Goal: Information Seeking & Learning: Learn about a topic

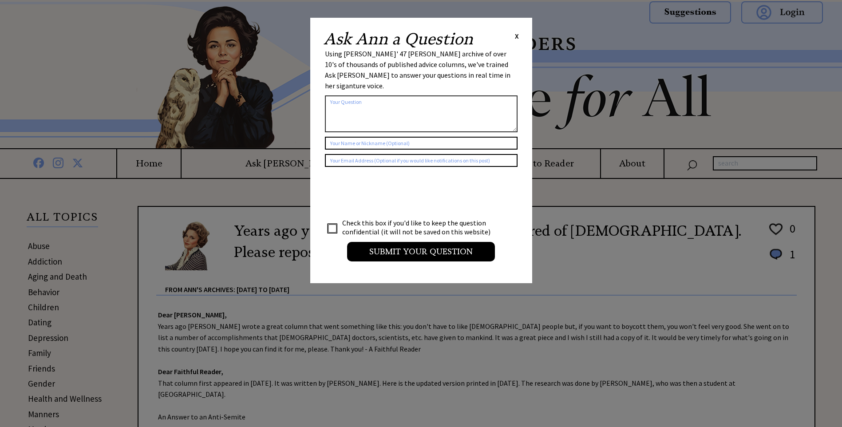
click at [516, 34] on span "X" at bounding box center [517, 36] width 4 height 9
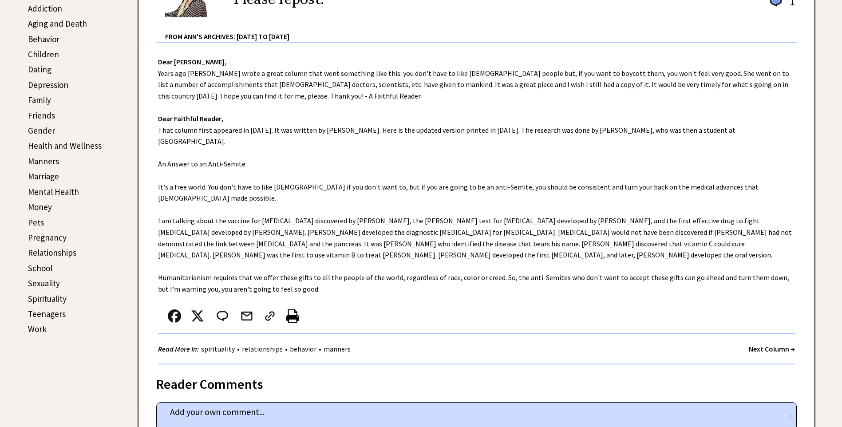
scroll to position [222, 0]
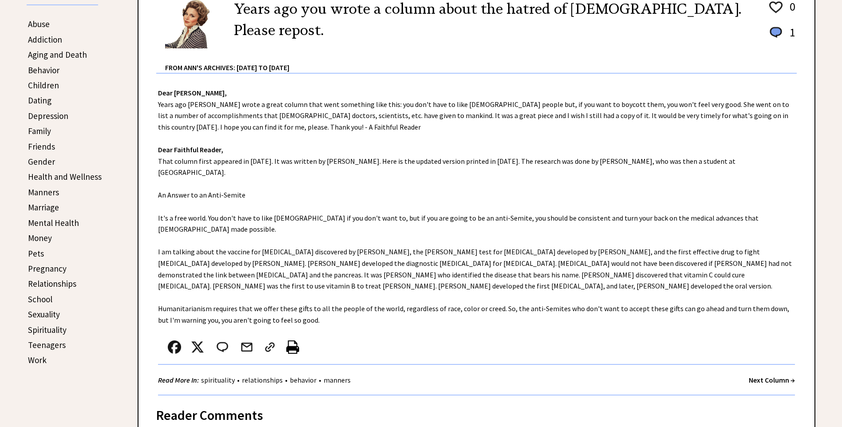
click at [36, 72] on link "Behavior" at bounding box center [44, 70] width 32 height 11
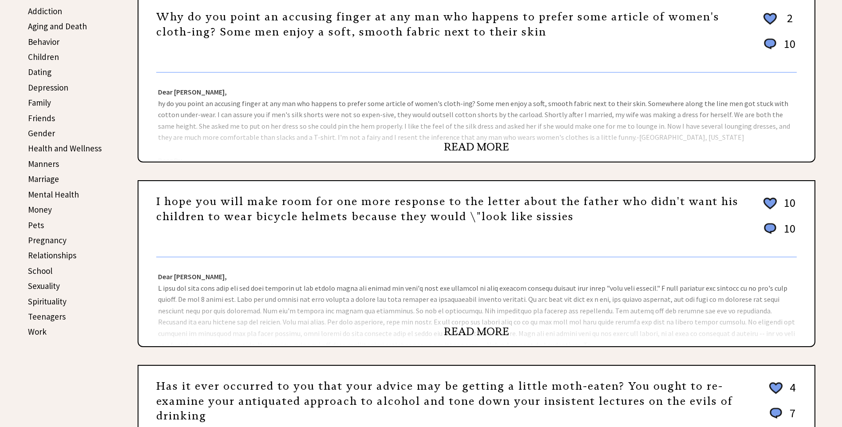
scroll to position [266, 0]
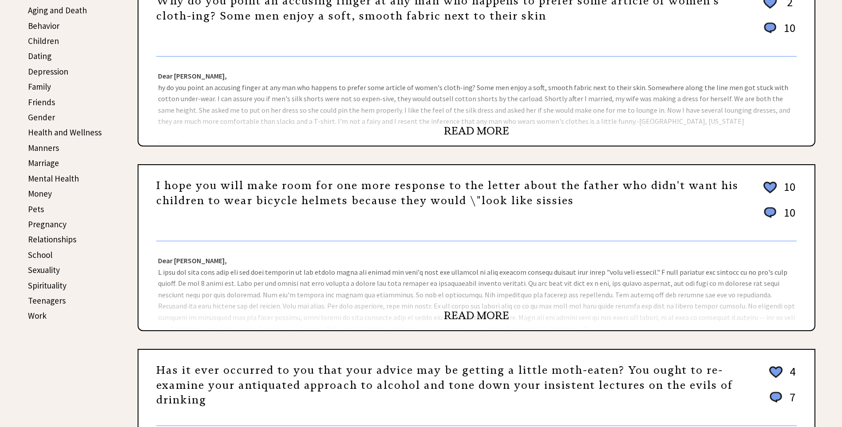
click at [472, 128] on link "READ MORE" at bounding box center [476, 130] width 65 height 13
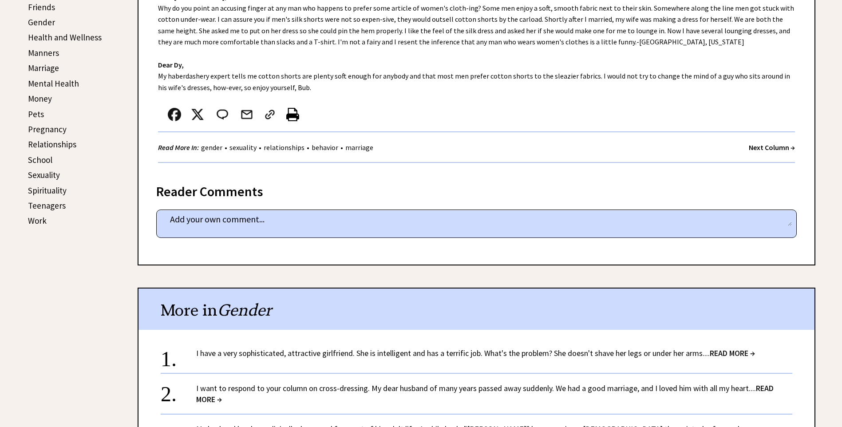
scroll to position [488, 0]
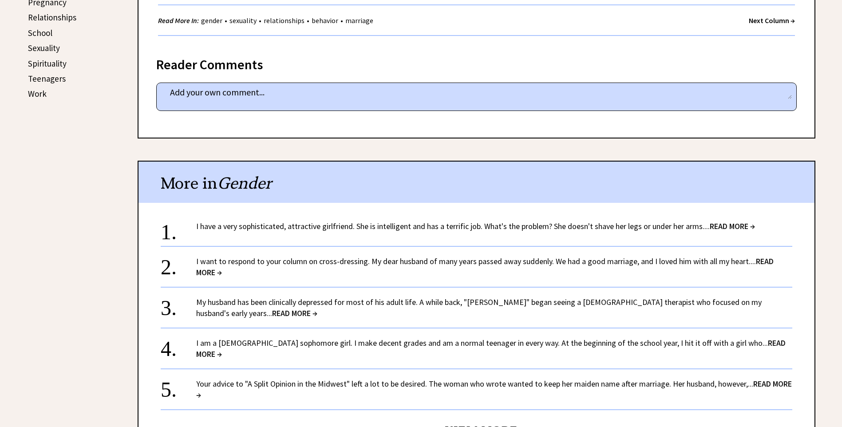
click at [734, 224] on span "READ MORE →" at bounding box center [732, 226] width 45 height 10
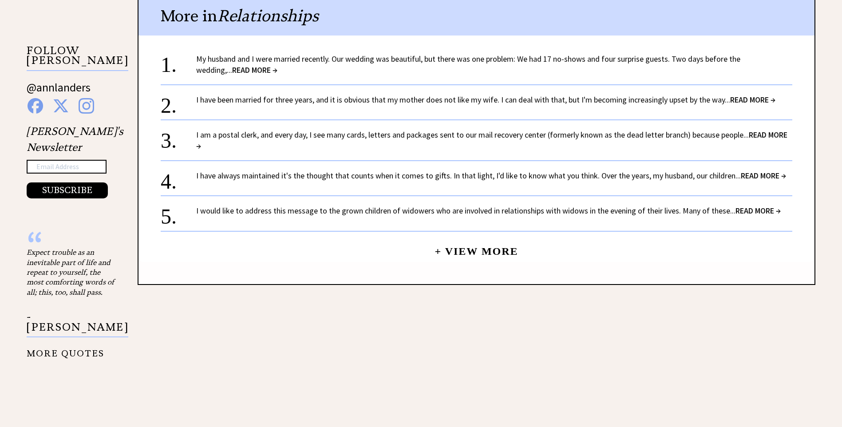
scroll to position [888, 0]
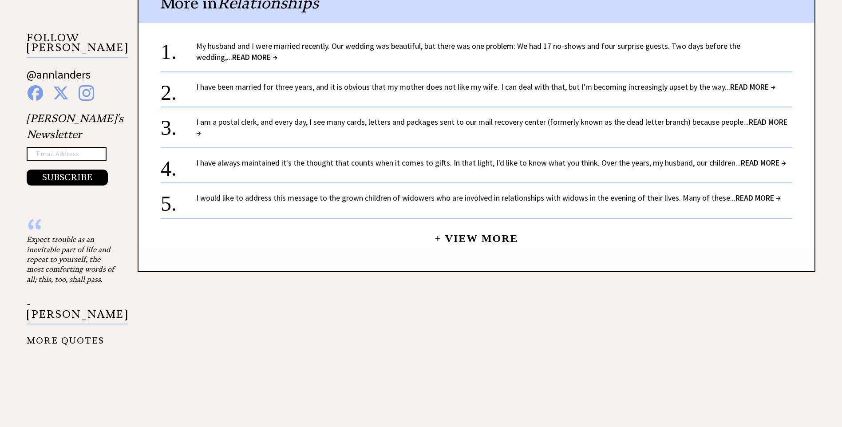
click at [232, 52] on span "READ MORE →" at bounding box center [254, 57] width 45 height 10
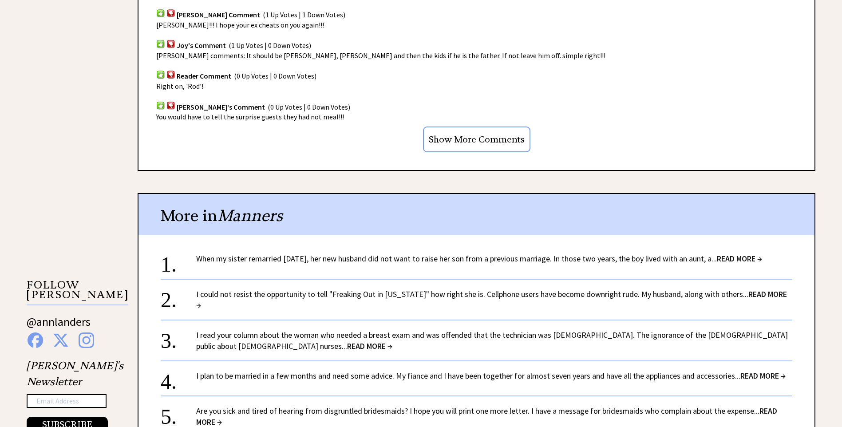
scroll to position [755, 0]
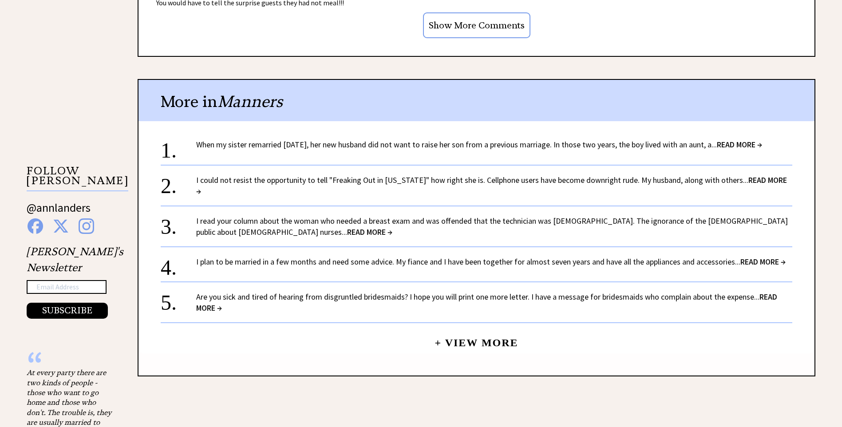
click at [760, 142] on span "READ MORE →" at bounding box center [739, 144] width 45 height 10
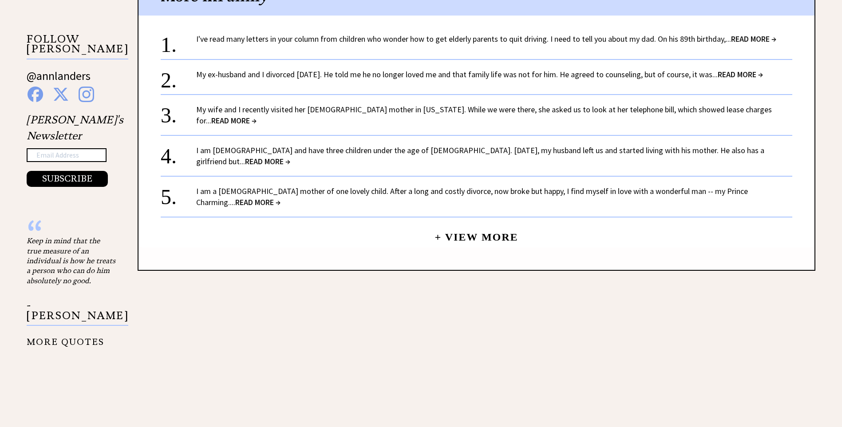
scroll to position [888, 0]
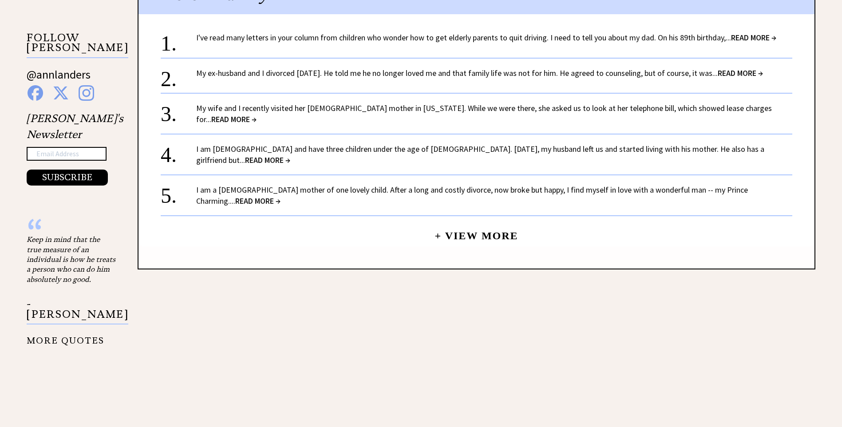
click at [763, 32] on span "READ MORE →" at bounding box center [753, 37] width 45 height 10
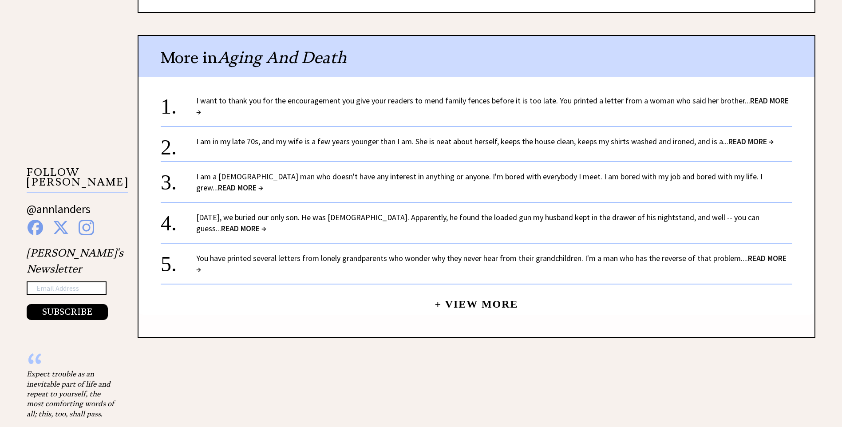
scroll to position [755, 0]
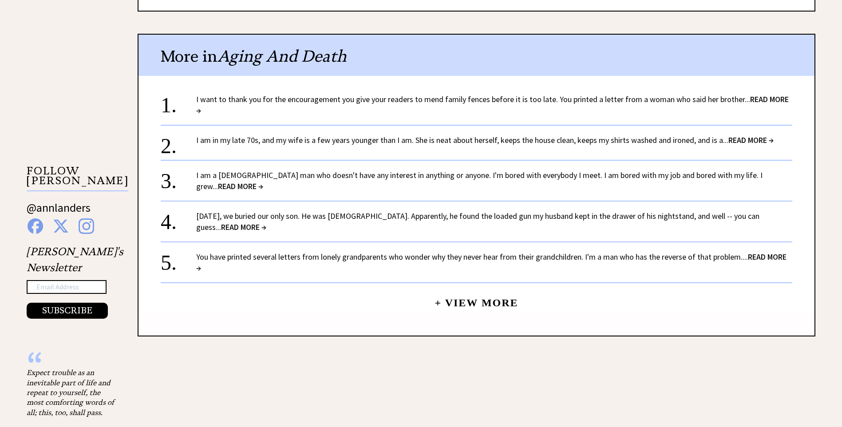
click at [470, 100] on link "I want to thank you for the encouragement you give your readers to mend family …" at bounding box center [492, 104] width 593 height 21
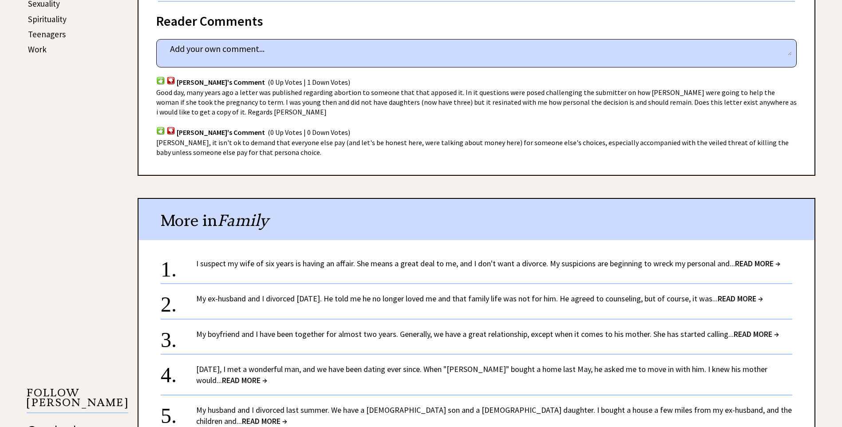
scroll to position [710, 0]
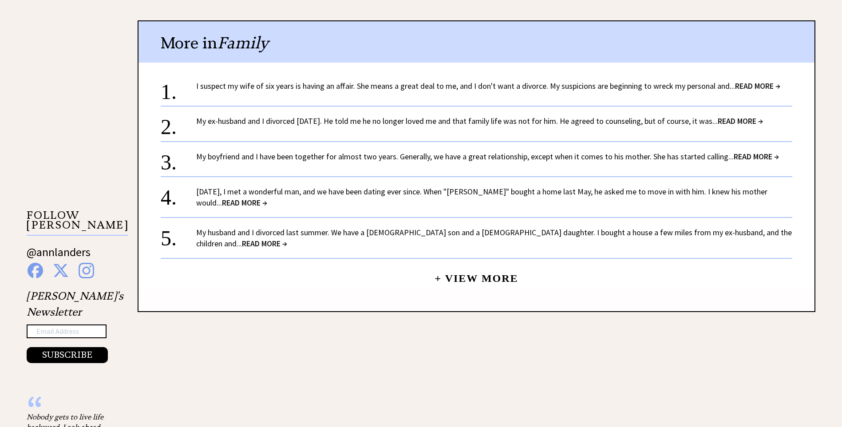
click at [266, 90] on link "I suspect my wife of six years is having an affair. She means a great deal to m…" at bounding box center [488, 86] width 584 height 10
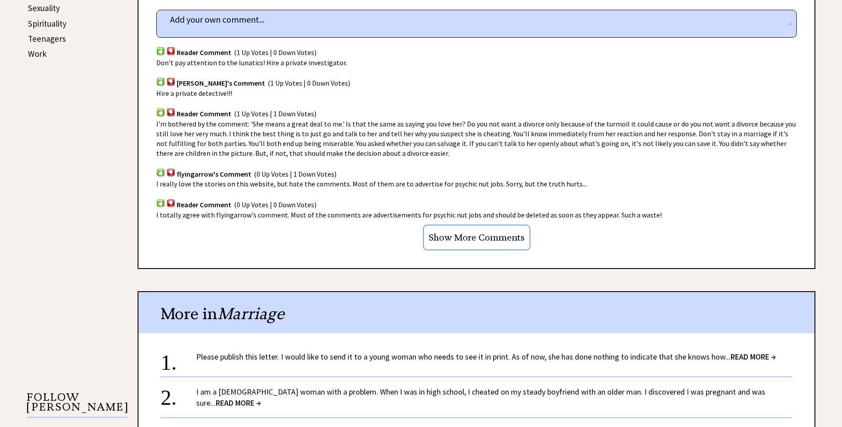
scroll to position [710, 0]
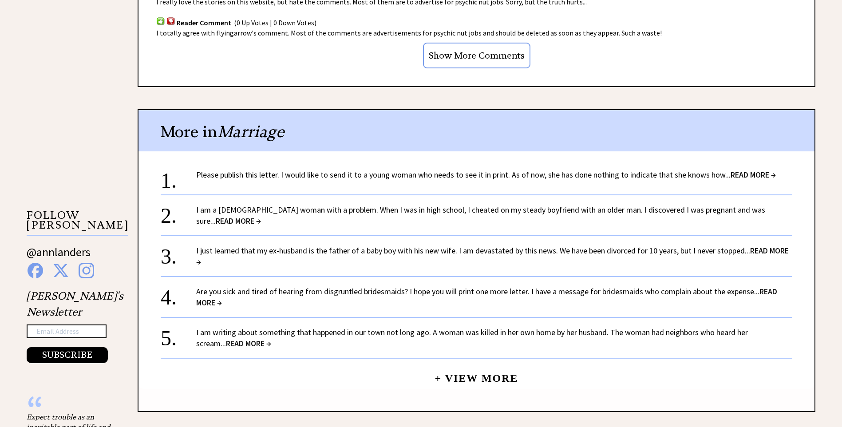
click at [327, 173] on link "Please publish this letter. I would like to send it to a young woman who needs …" at bounding box center [486, 175] width 580 height 10
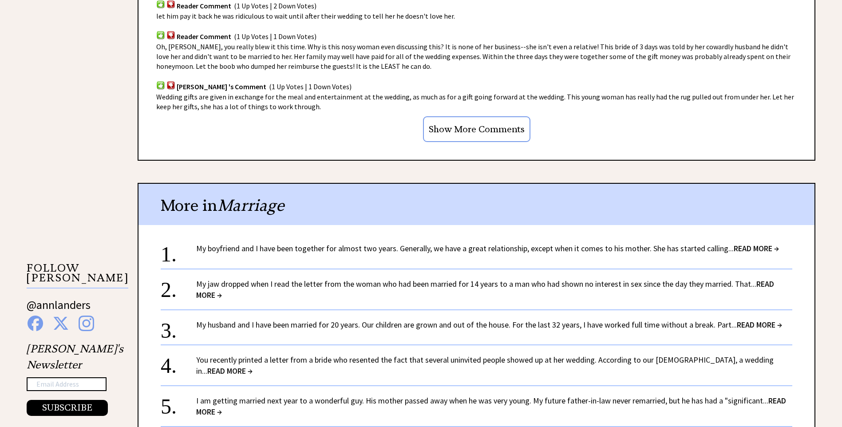
scroll to position [666, 0]
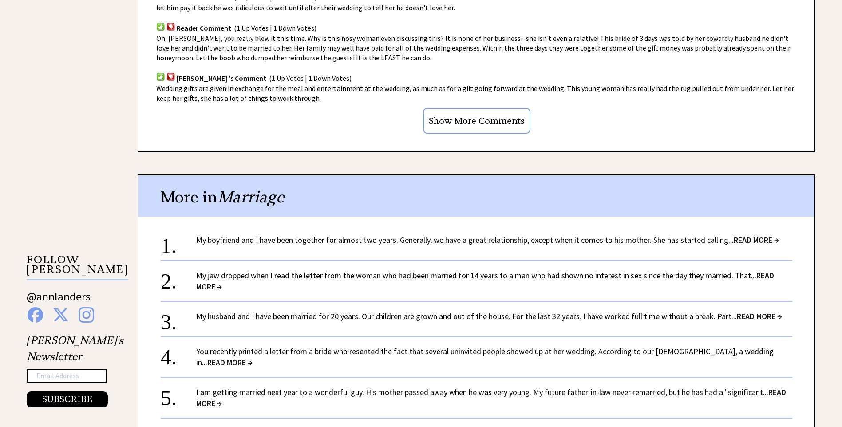
click at [239, 242] on link "My boyfriend and I have been together for almost two years. Generally, we have …" at bounding box center [487, 240] width 583 height 10
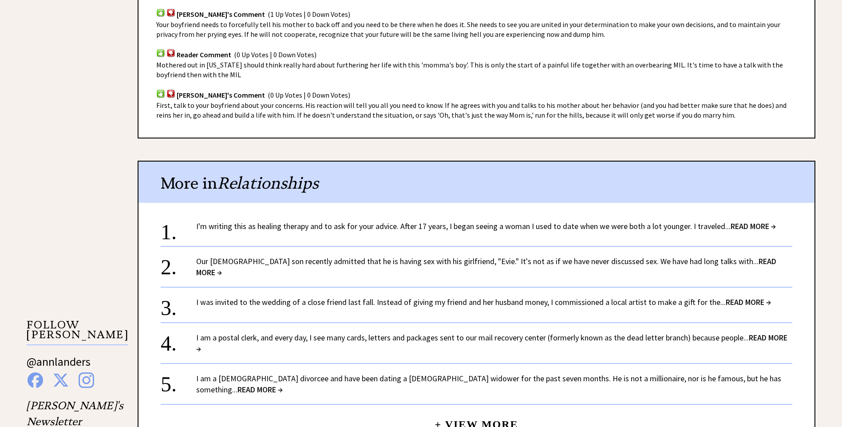
scroll to position [622, 0]
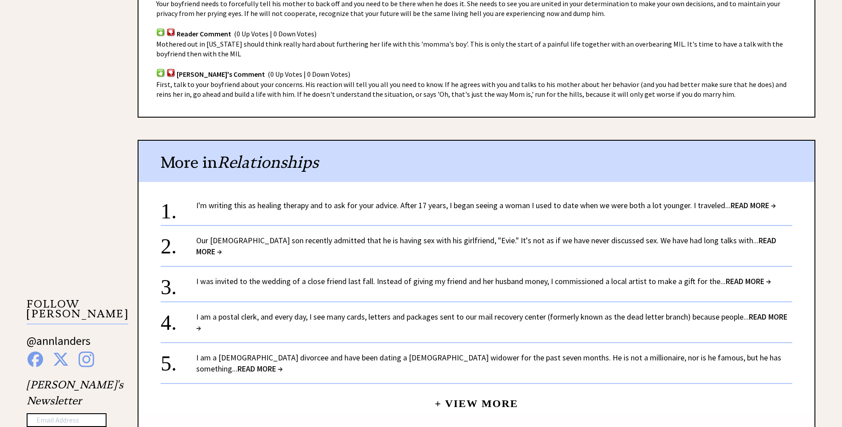
click at [309, 205] on link "I'm writing this as healing therapy and to ask for your advice. After 17 years,…" at bounding box center [486, 205] width 580 height 10
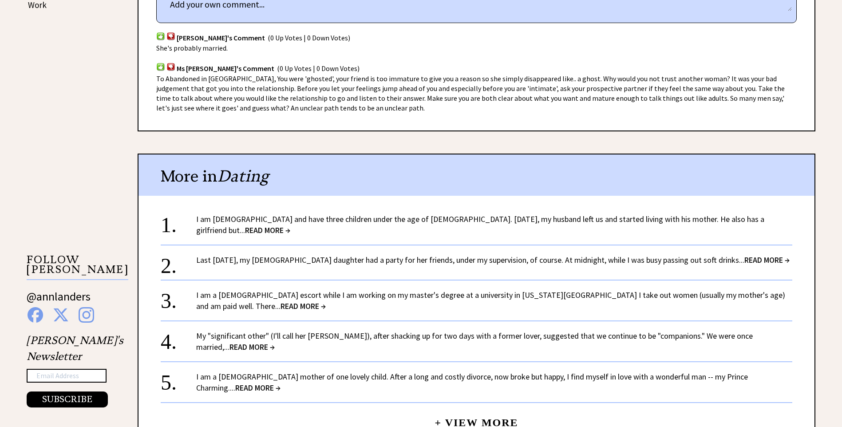
scroll to position [622, 0]
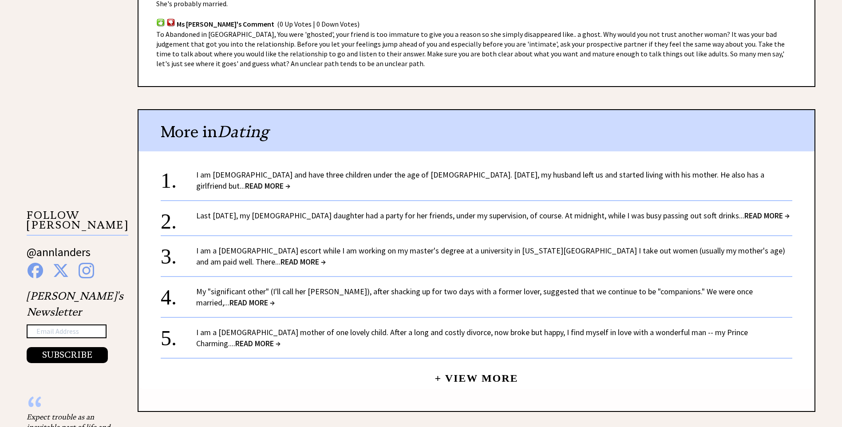
click at [327, 176] on link "I am [DEMOGRAPHIC_DATA] and have three children under the age of [DEMOGRAPHIC_D…" at bounding box center [480, 180] width 568 height 21
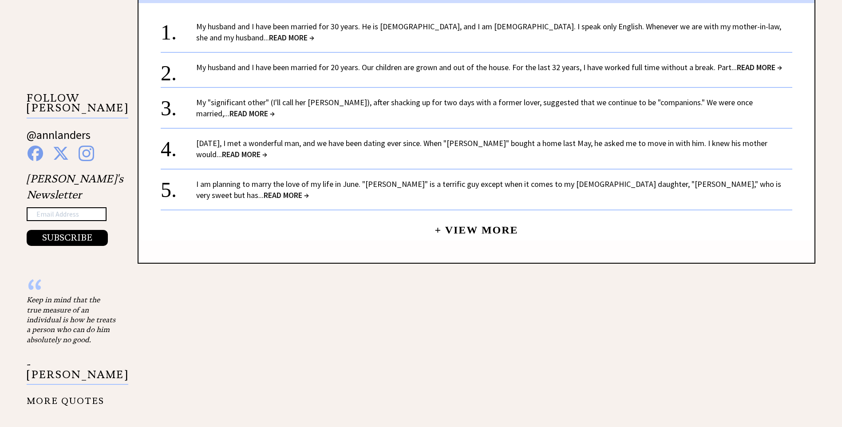
scroll to position [844, 0]
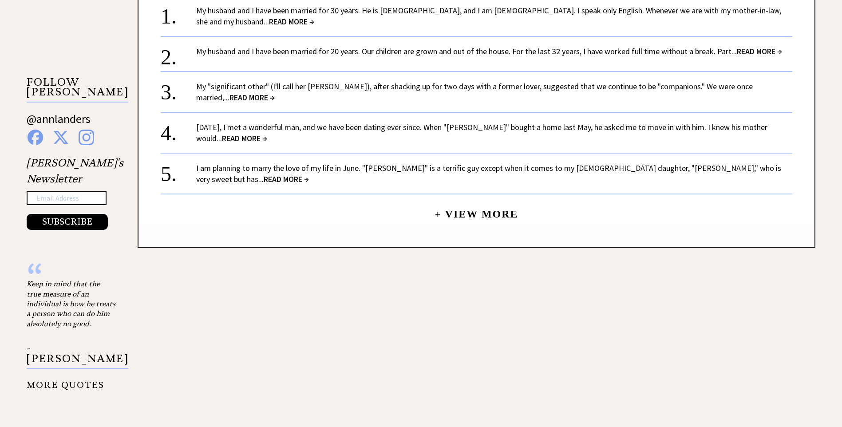
click at [269, 22] on span "READ MORE →" at bounding box center [291, 21] width 45 height 10
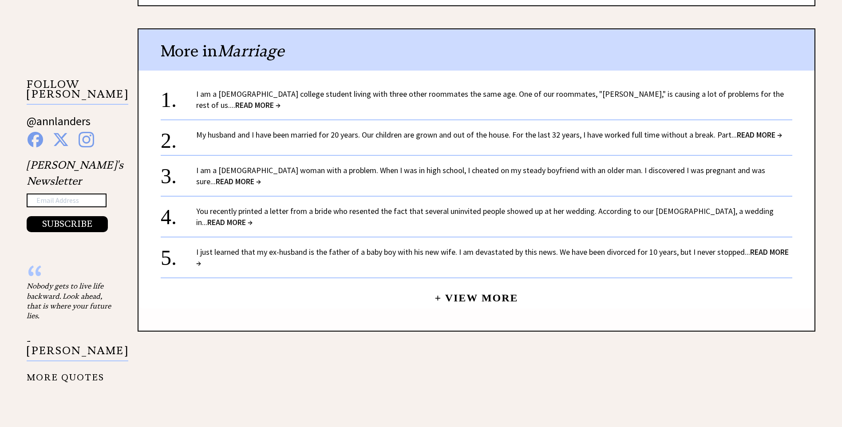
scroll to position [844, 0]
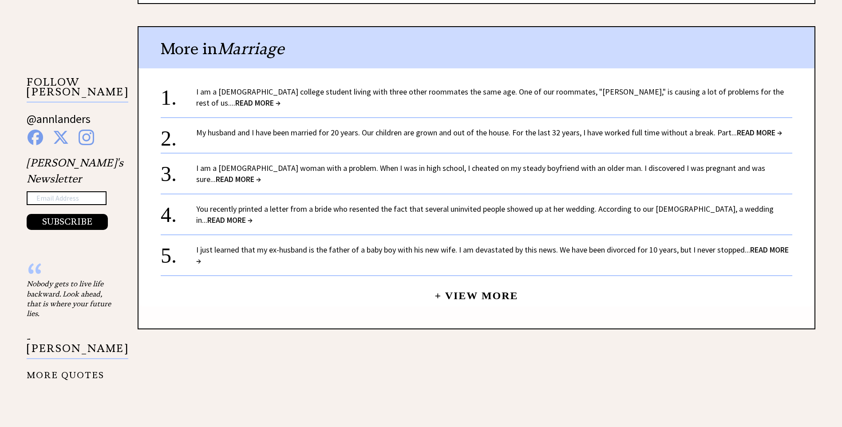
click at [348, 87] on link "I am a 20-year-old college student living with three other roommates the same a…" at bounding box center [490, 97] width 588 height 21
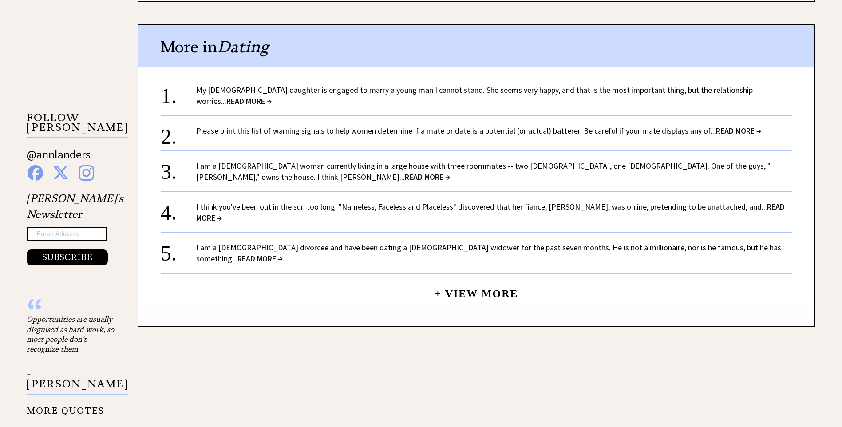
scroll to position [799, 0]
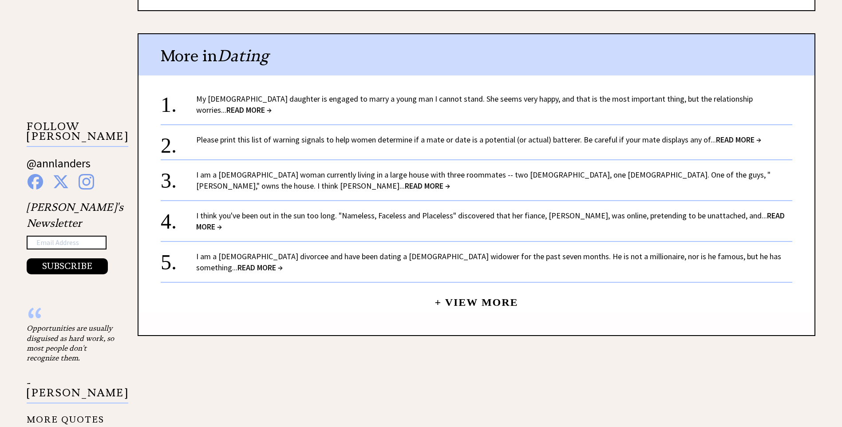
click at [300, 98] on link "My 23-year-old daughter is engaged to marry a young man I cannot stand. She see…" at bounding box center [474, 104] width 557 height 21
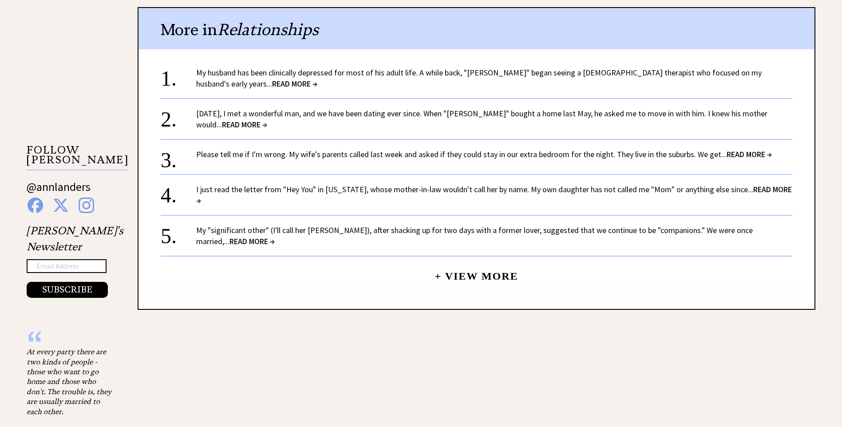
scroll to position [799, 0]
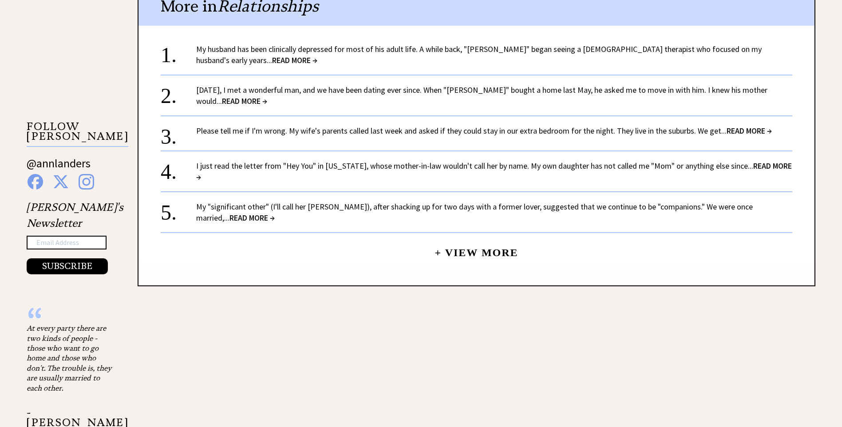
click at [393, 52] on link "My husband has been clinically depressed for most of his adult life. A while ba…" at bounding box center [479, 54] width 566 height 21
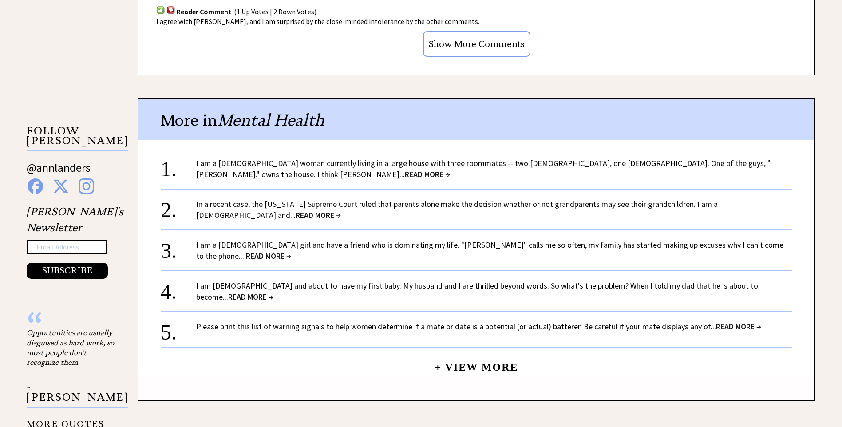
scroll to position [888, 0]
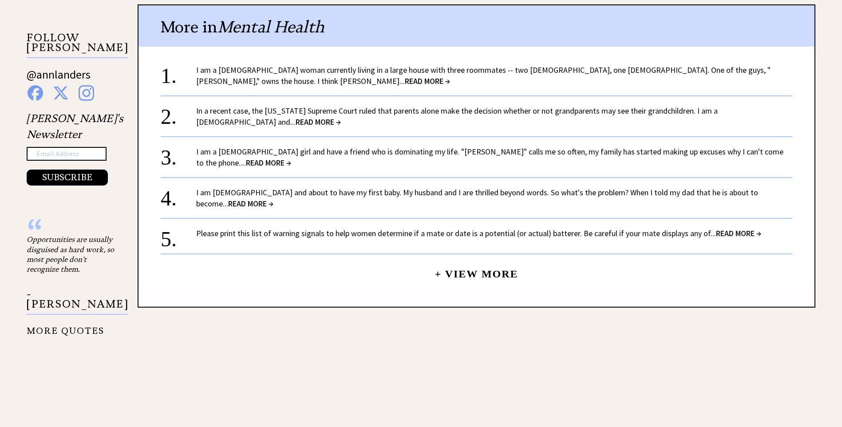
click at [323, 69] on link "I am a [DEMOGRAPHIC_DATA] woman currently living in a large house with three ro…" at bounding box center [483, 75] width 575 height 21
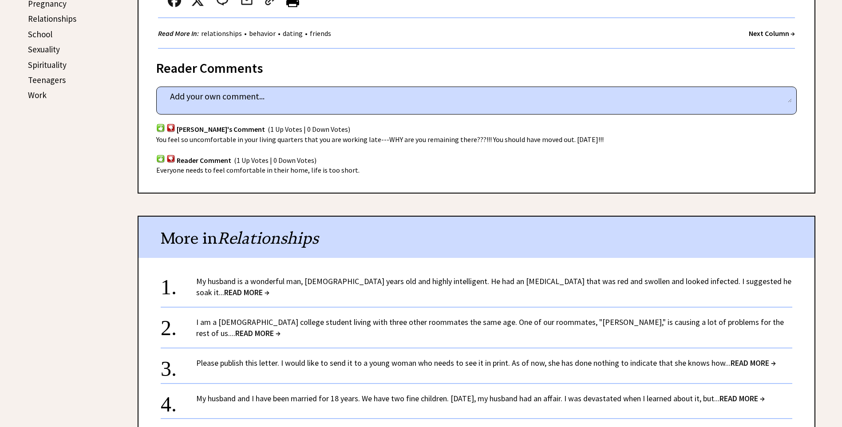
scroll to position [488, 0]
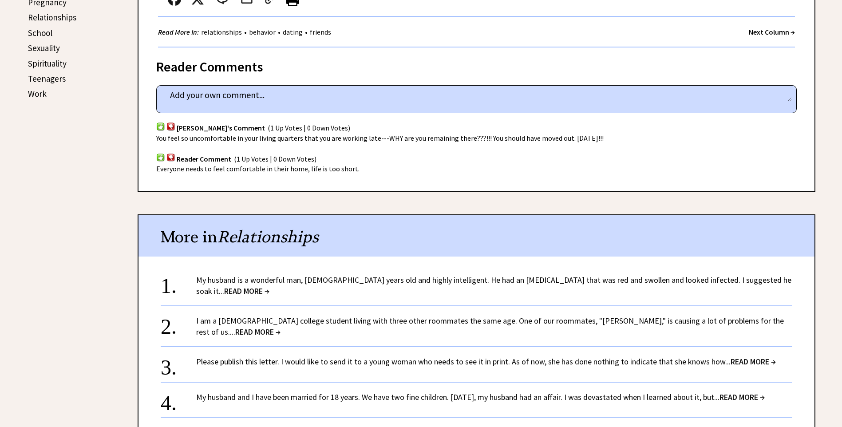
click at [400, 275] on link "My husband is a wonderful man, [DEMOGRAPHIC_DATA] years old and highly intellig…" at bounding box center [493, 285] width 595 height 21
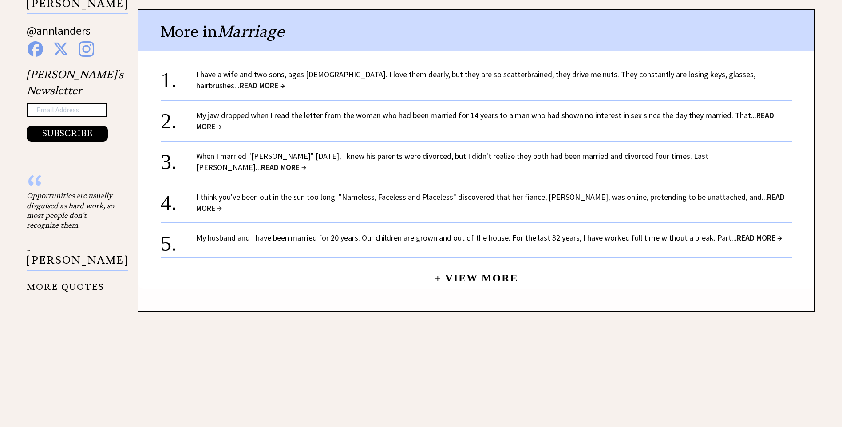
scroll to position [844, 0]
click at [339, 79] on link "I have a wife and two sons, ages [DEMOGRAPHIC_DATA]. I love them dearly, but th…" at bounding box center [475, 79] width 559 height 21
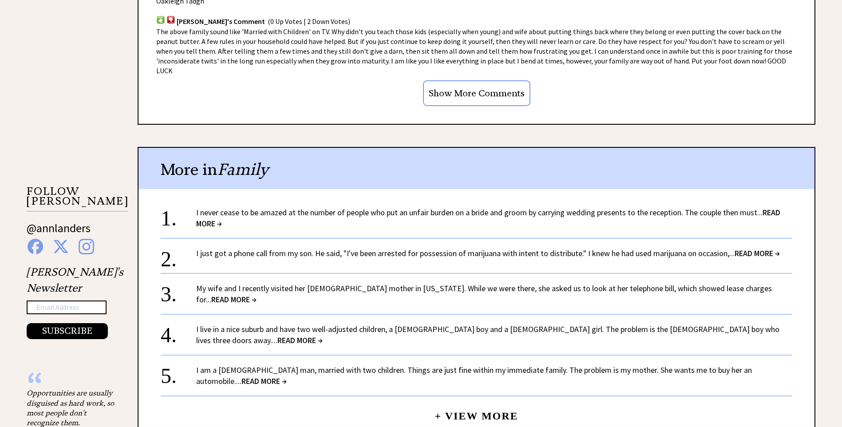
scroll to position [755, 0]
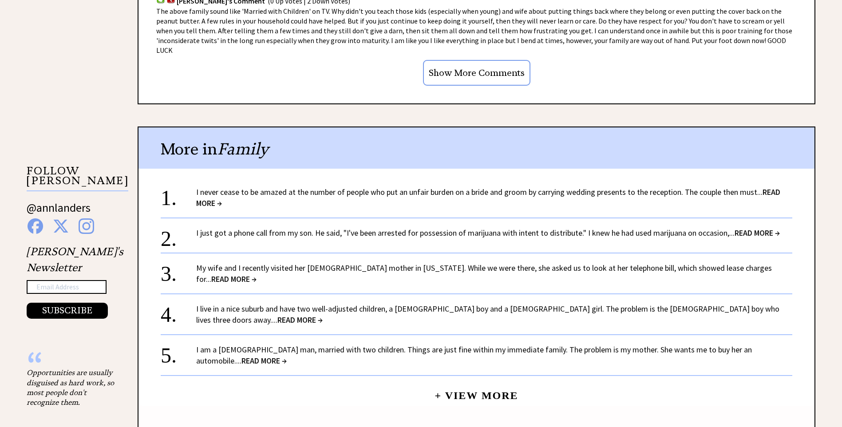
click at [358, 187] on div "I never cease to be amazed at the number of people who put an unfair burden on …" at bounding box center [494, 197] width 596 height 22
click at [772, 187] on span "READ MORE →" at bounding box center [488, 197] width 584 height 21
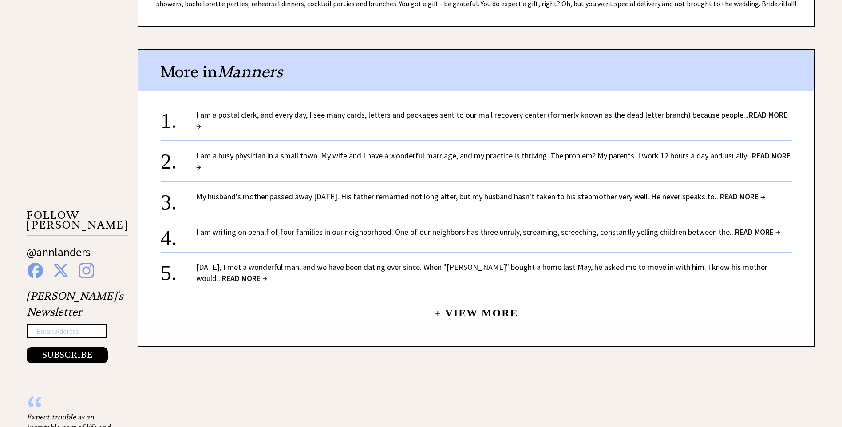
scroll to position [577, 0]
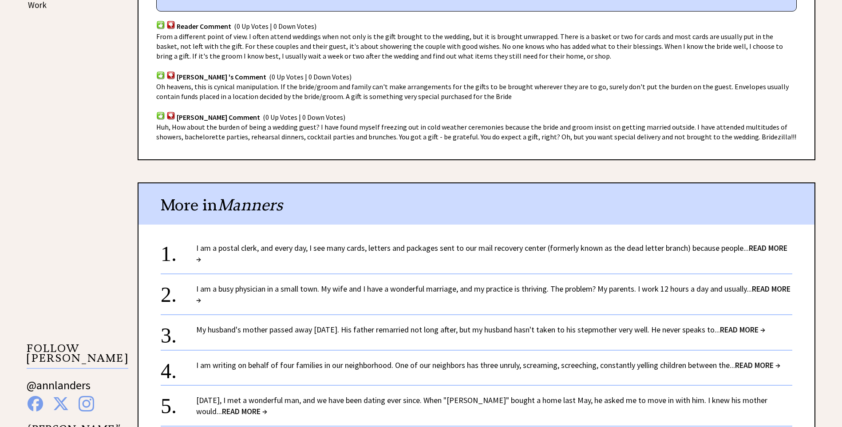
click at [770, 243] on span "READ MORE →" at bounding box center [491, 253] width 591 height 21
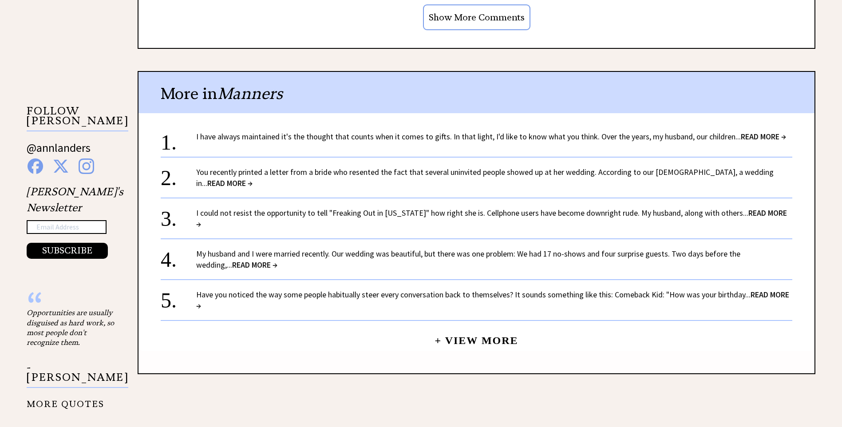
scroll to position [799, 0]
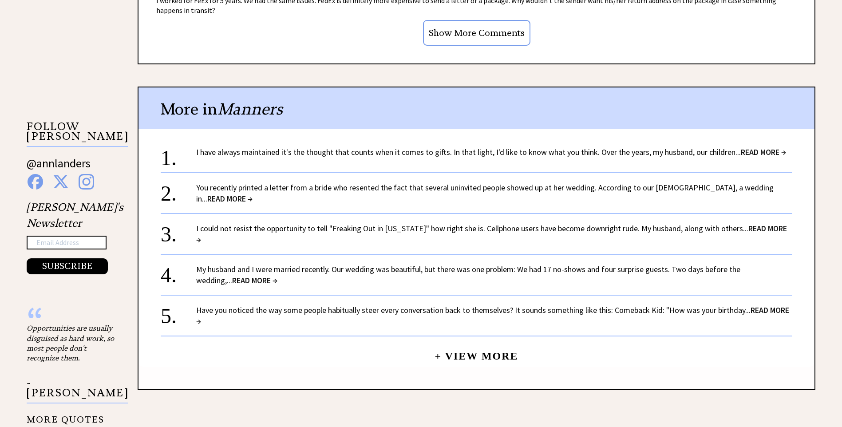
click at [302, 147] on link "I have always maintained it's the thought that counts when it comes to gifts. I…" at bounding box center [491, 152] width 590 height 10
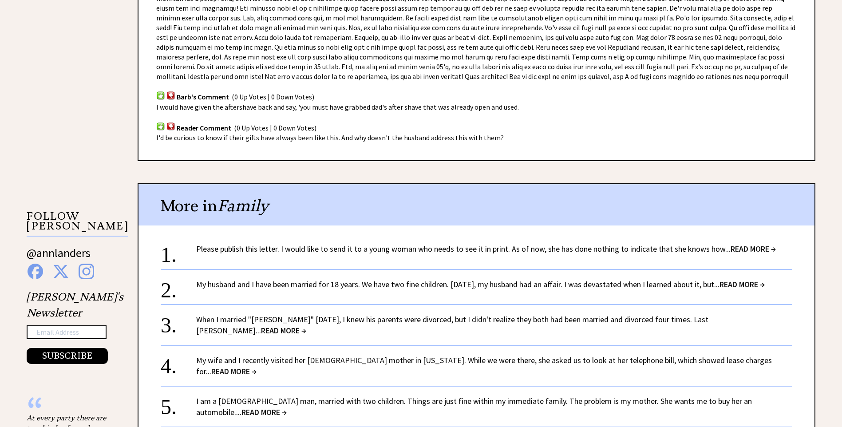
scroll to position [888, 0]
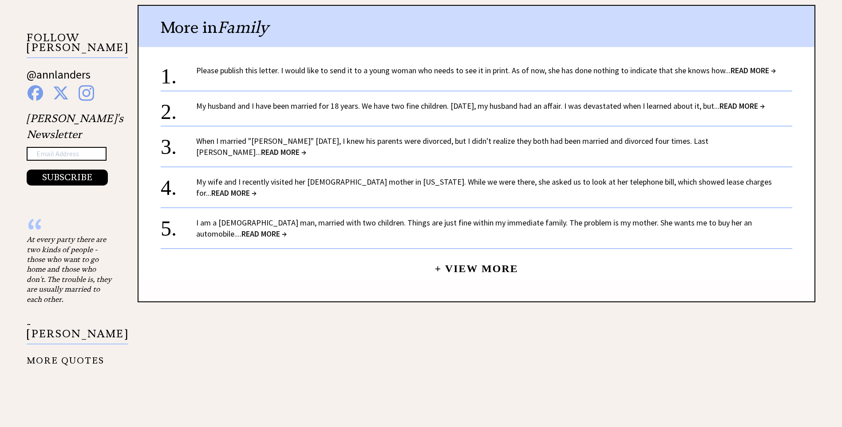
click at [753, 69] on span "READ MORE →" at bounding box center [753, 70] width 45 height 10
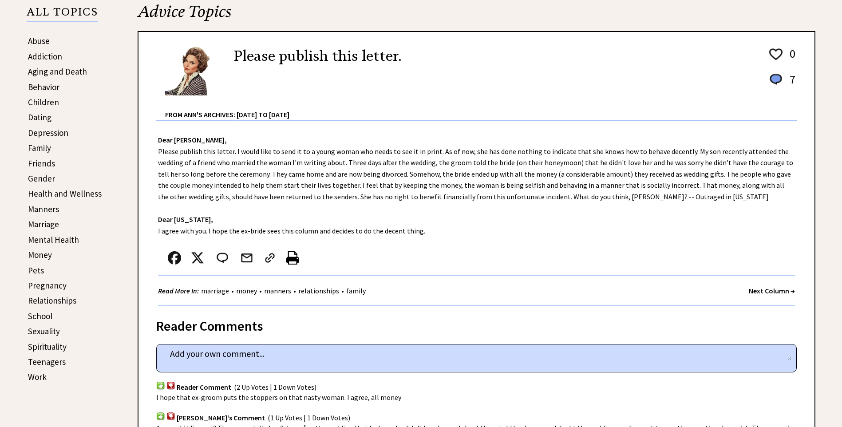
scroll to position [133, 0]
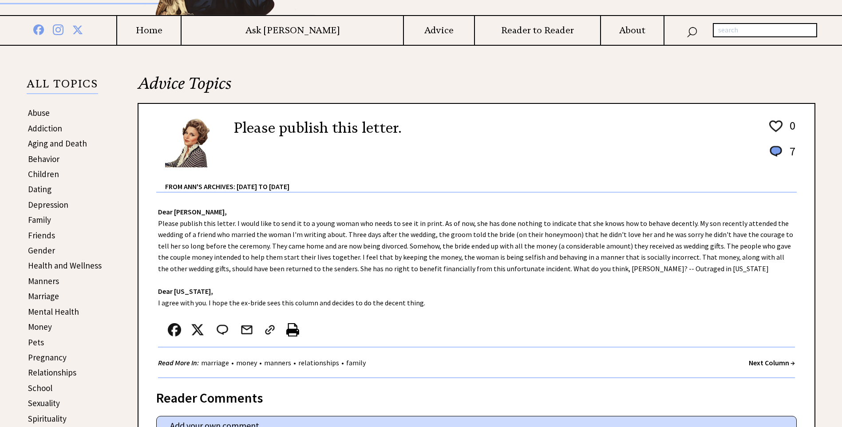
click at [30, 342] on link "Pets" at bounding box center [36, 342] width 16 height 11
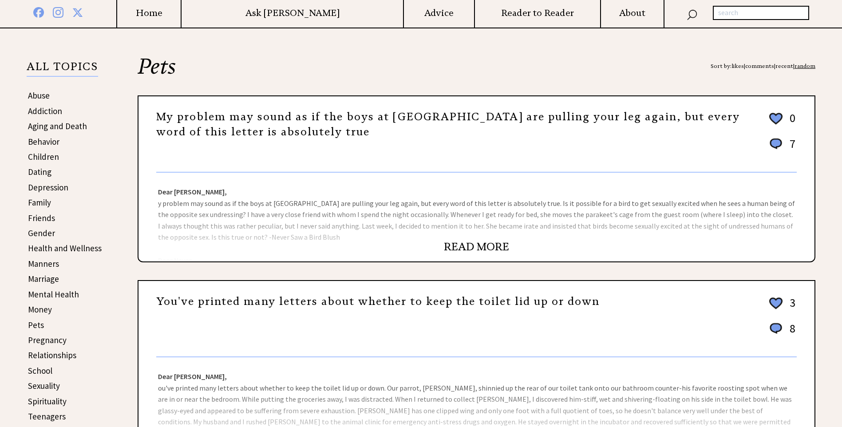
scroll to position [222, 0]
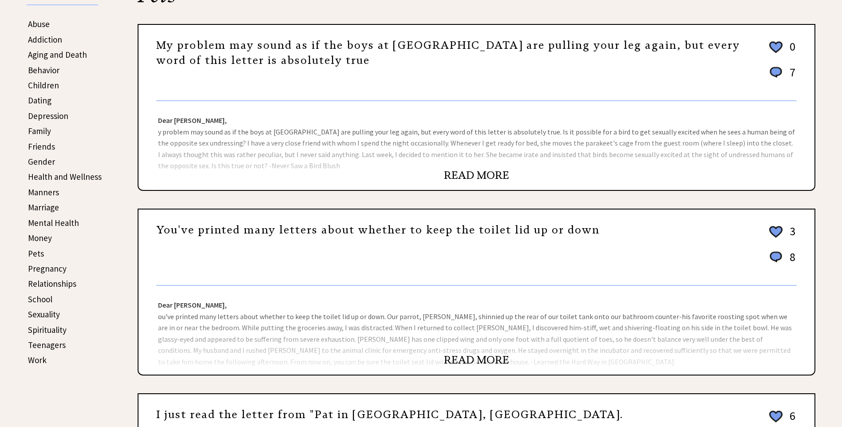
click at [457, 176] on link "READ MORE" at bounding box center [476, 175] width 65 height 13
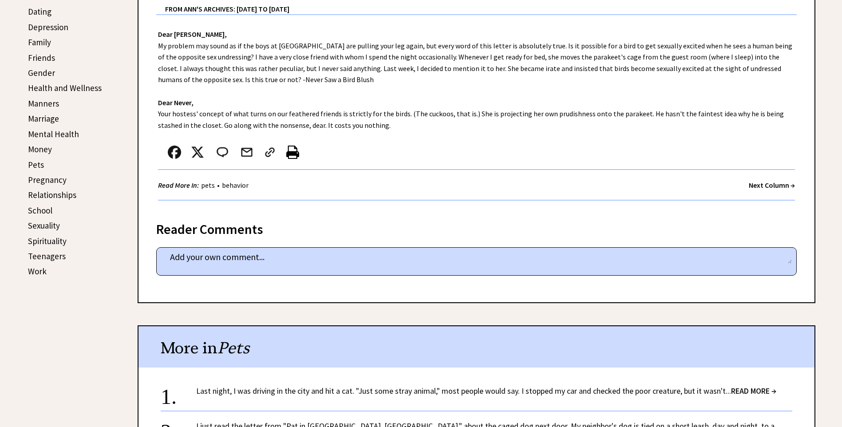
scroll to position [577, 0]
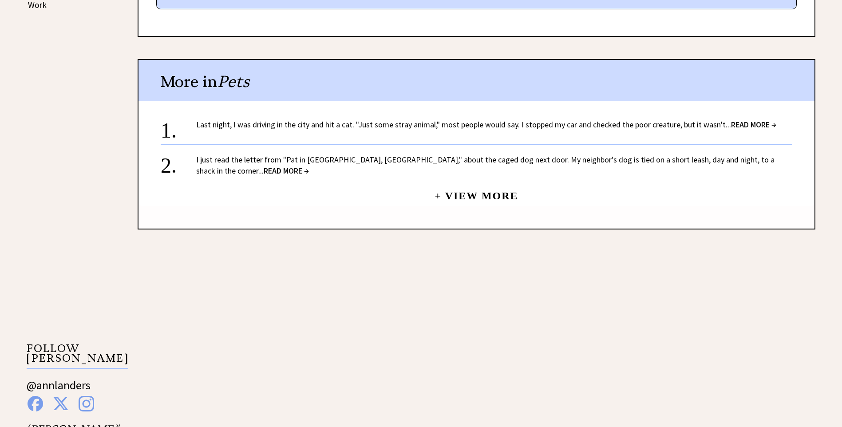
click at [757, 125] on span "READ MORE →" at bounding box center [753, 124] width 45 height 10
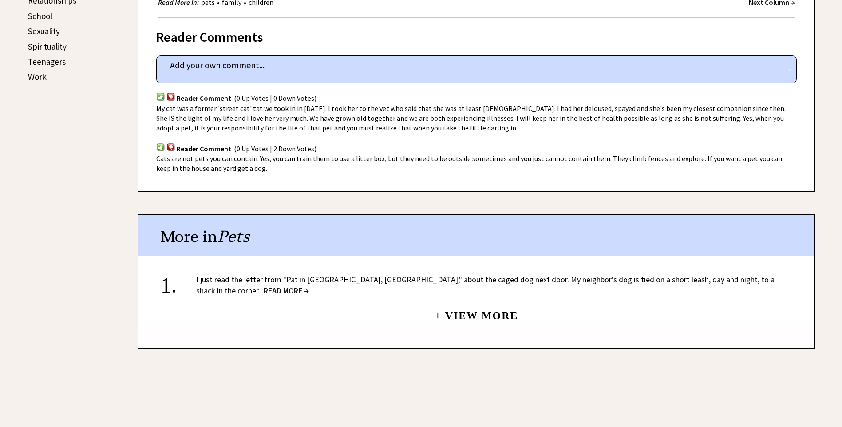
scroll to position [533, 0]
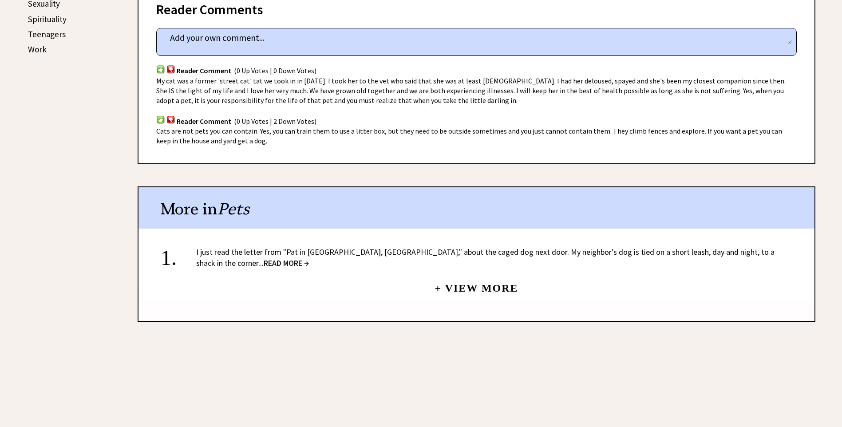
click at [309, 258] on span "READ MORE →" at bounding box center [286, 263] width 45 height 10
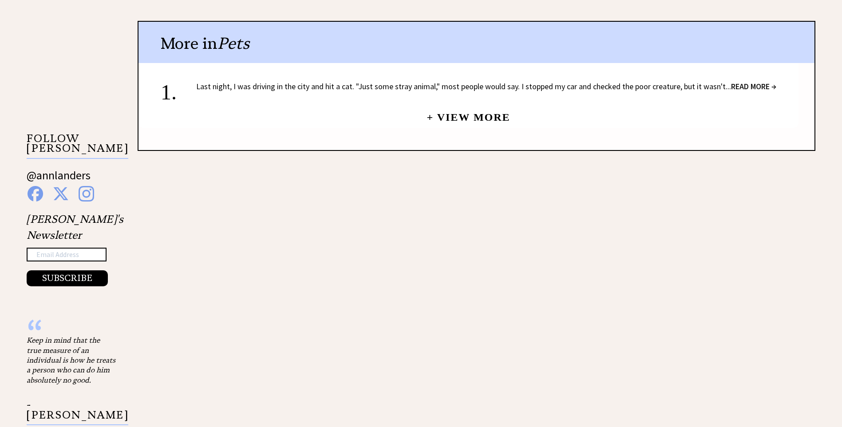
scroll to position [710, 0]
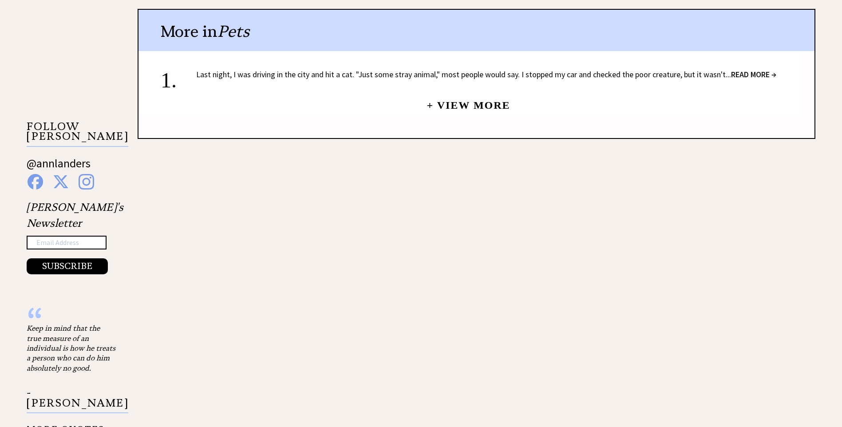
drag, startPoint x: 753, startPoint y: 63, endPoint x: 740, endPoint y: 91, distance: 31.0
click at [753, 69] on span "READ MORE →" at bounding box center [753, 74] width 45 height 10
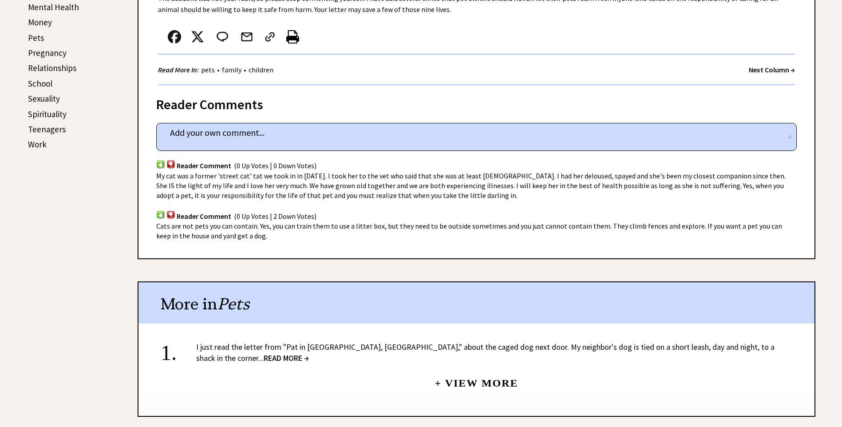
scroll to position [266, 0]
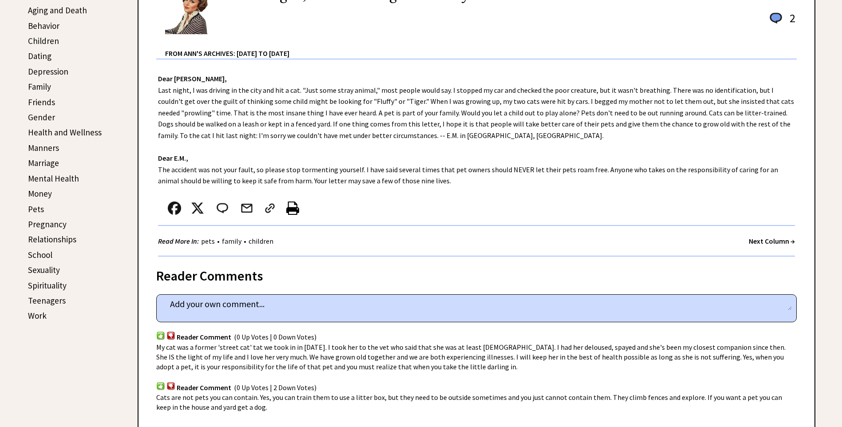
click at [40, 282] on link "Spirituality" at bounding box center [47, 285] width 39 height 11
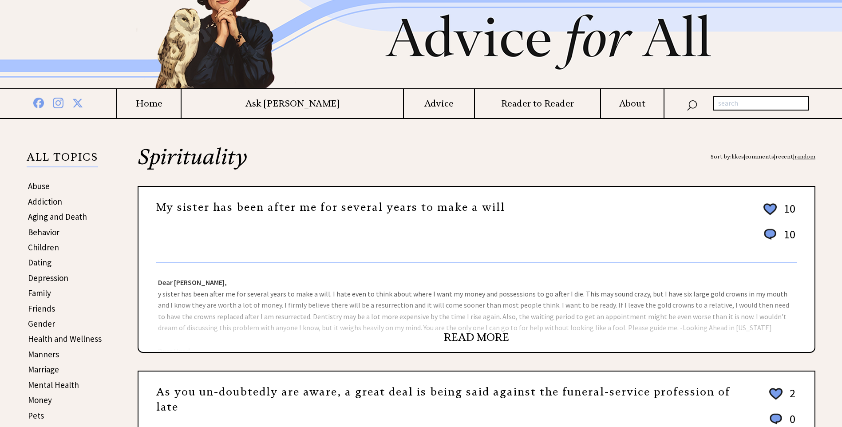
scroll to position [178, 0]
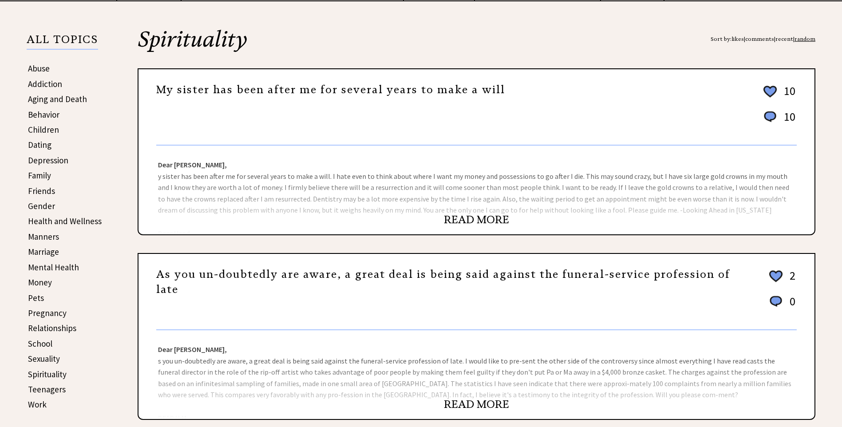
click at [487, 217] on link "READ MORE" at bounding box center [476, 219] width 65 height 13
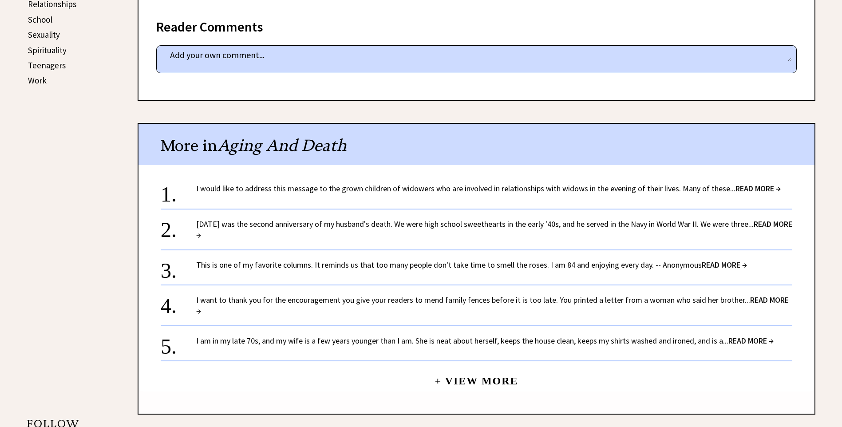
scroll to position [577, 0]
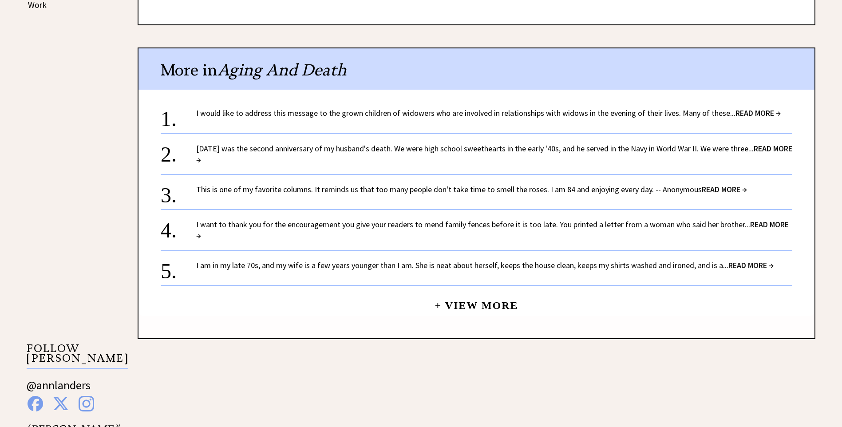
click at [742, 112] on span "READ MORE →" at bounding box center [758, 113] width 45 height 10
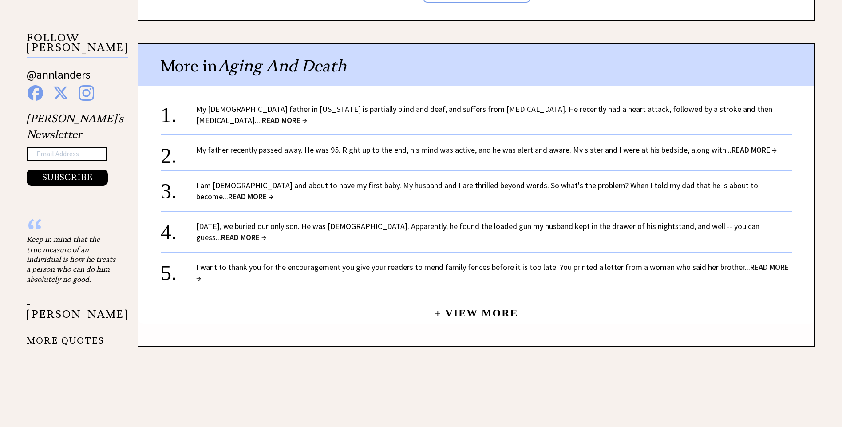
scroll to position [932, 0]
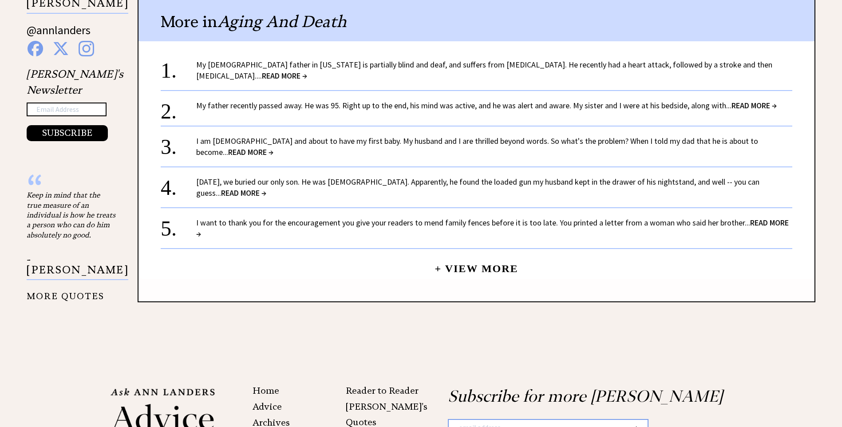
click at [307, 71] on span "READ MORE →" at bounding box center [284, 76] width 45 height 10
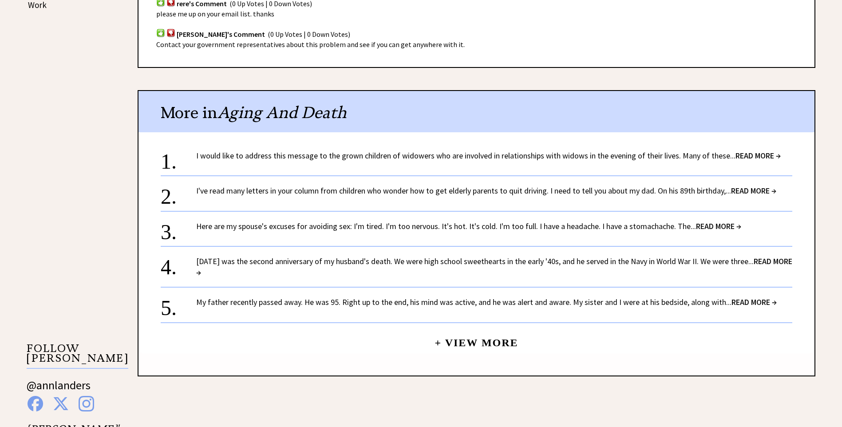
scroll to position [666, 0]
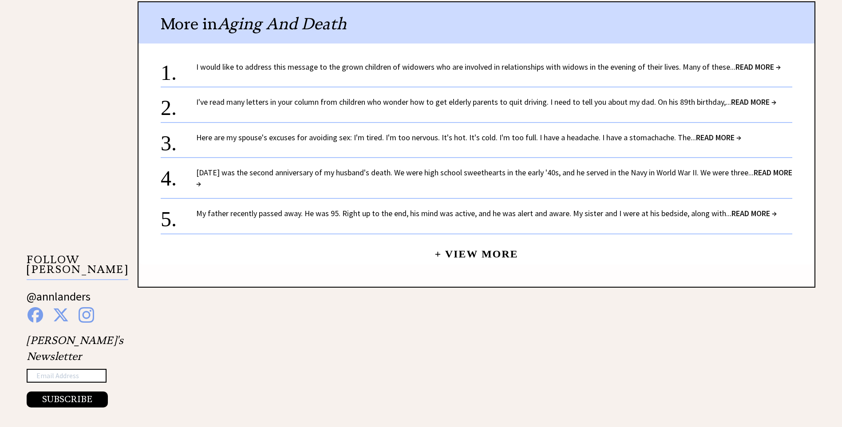
click at [769, 69] on span "READ MORE →" at bounding box center [758, 67] width 45 height 10
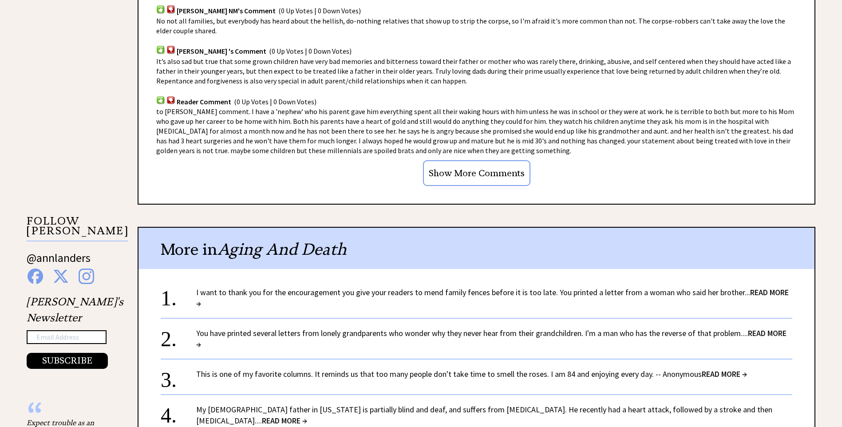
scroll to position [844, 0]
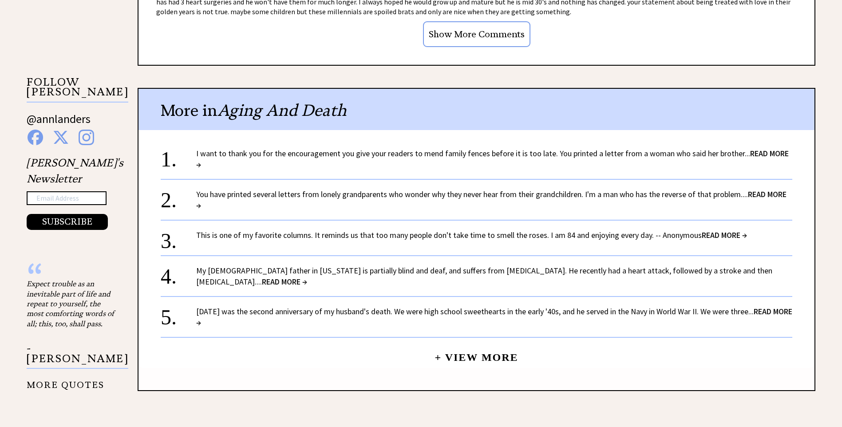
click at [769, 194] on span "READ MORE →" at bounding box center [491, 199] width 590 height 21
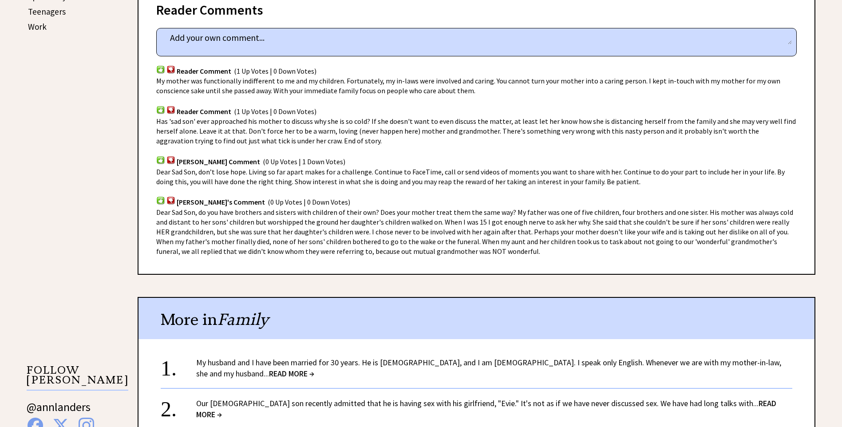
scroll to position [577, 0]
